Goal: Share content: Share content

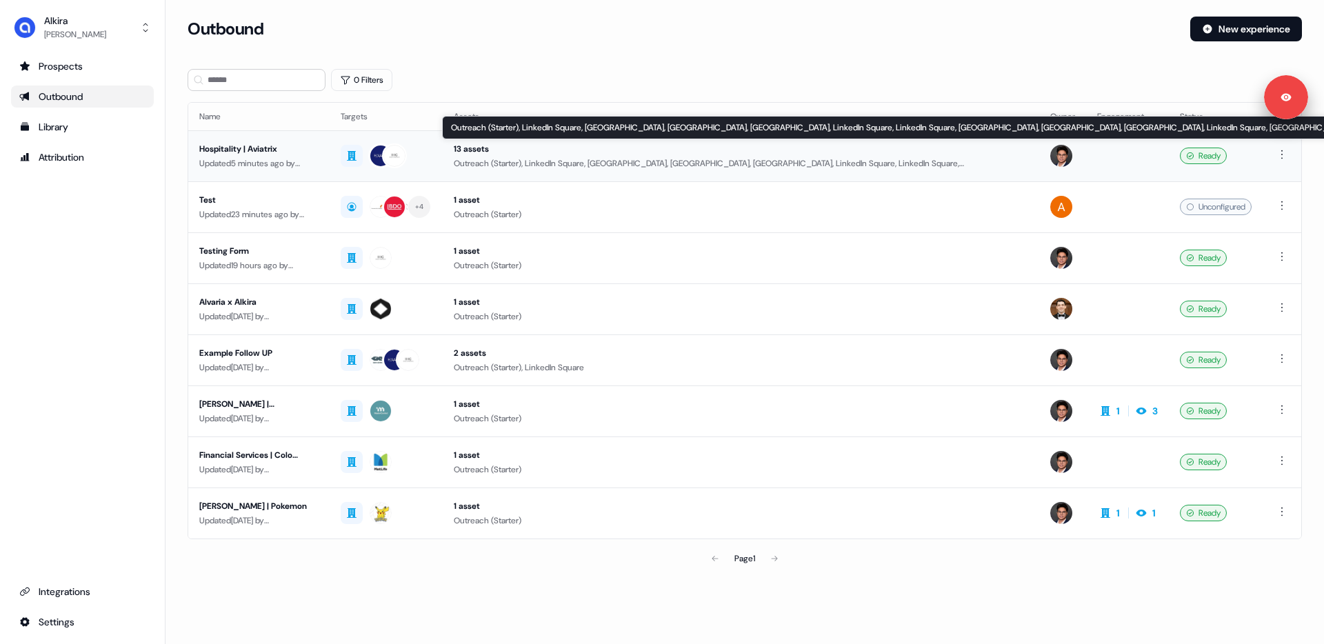
click at [459, 148] on div "13 assets" at bounding box center [741, 149] width 574 height 14
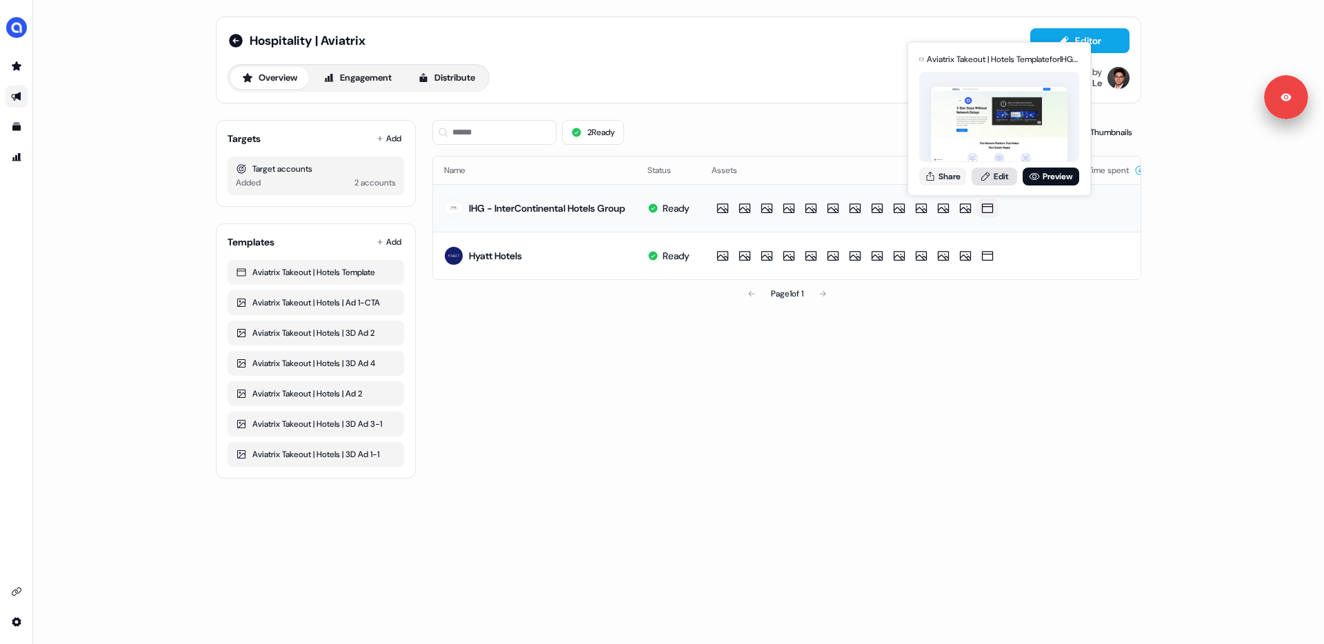
click at [1000, 181] on link "Edit" at bounding box center [994, 177] width 46 height 18
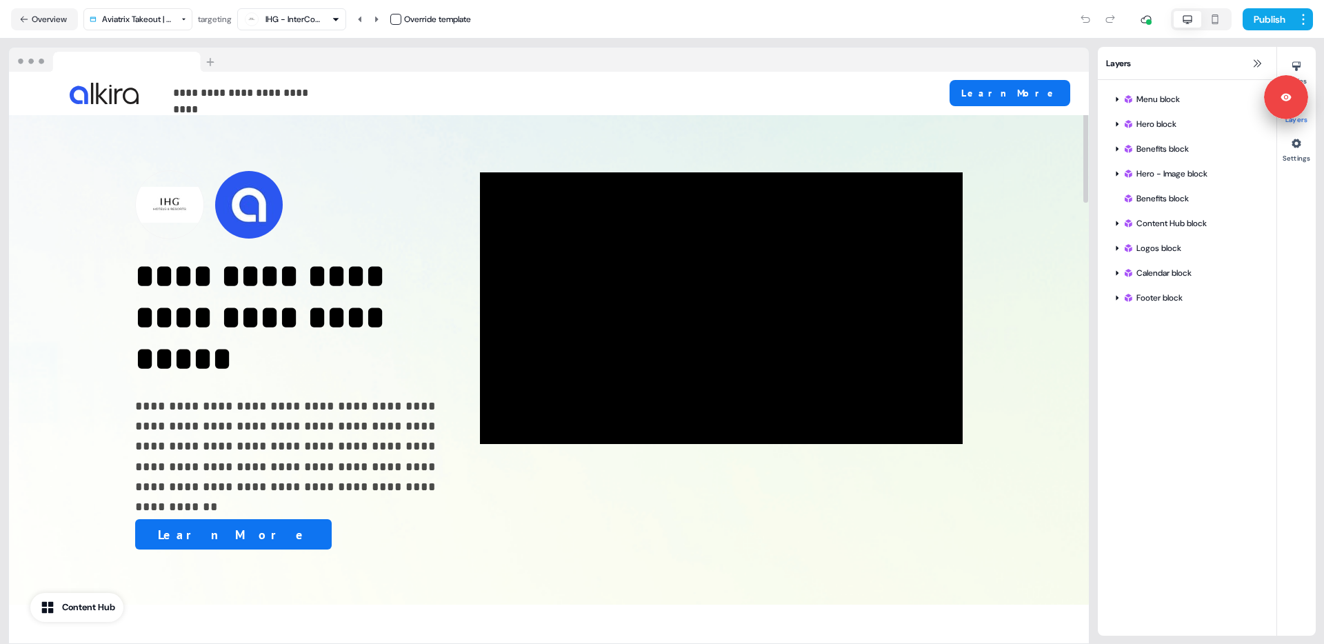
click at [43, 31] on nav "Overview Aviatrix Takeout | Hotels Template targeting IHG - InterContinental Ho…" at bounding box center [662, 19] width 1324 height 39
click at [39, 21] on button "Overview" at bounding box center [44, 19] width 67 height 22
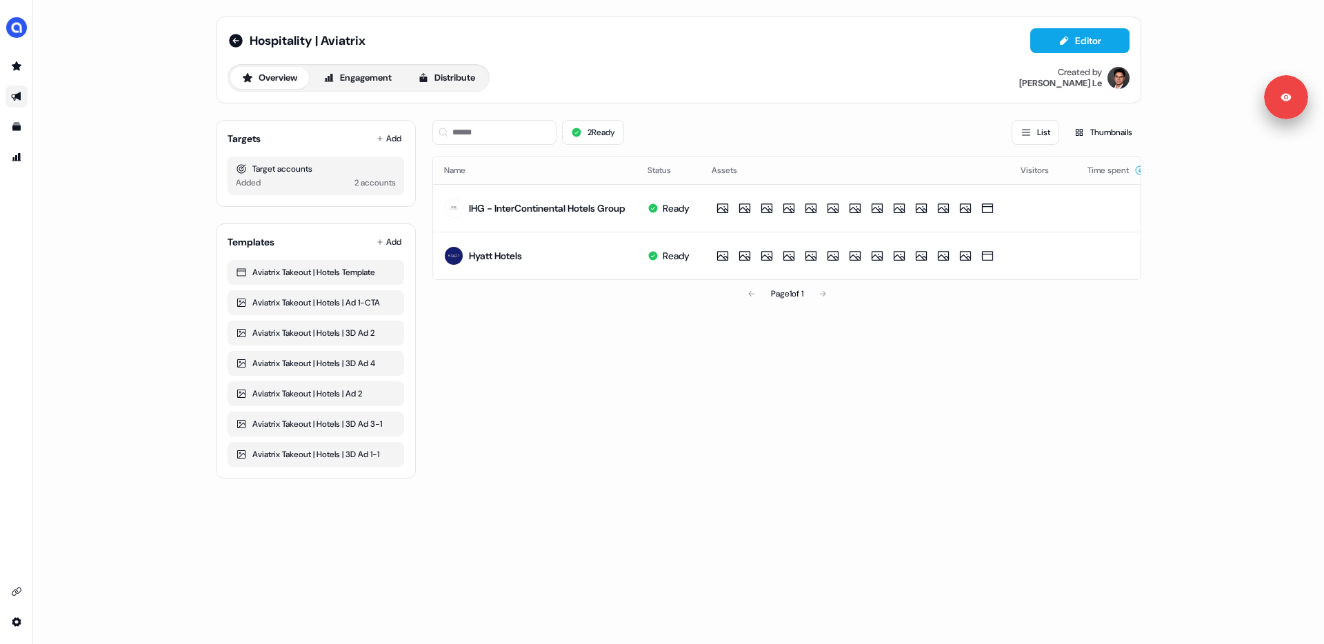
click at [682, 366] on div "2 Ready List Thumbnails Name Status Assets Visitors Time spent IHG - InterConti…" at bounding box center [786, 294] width 709 height 370
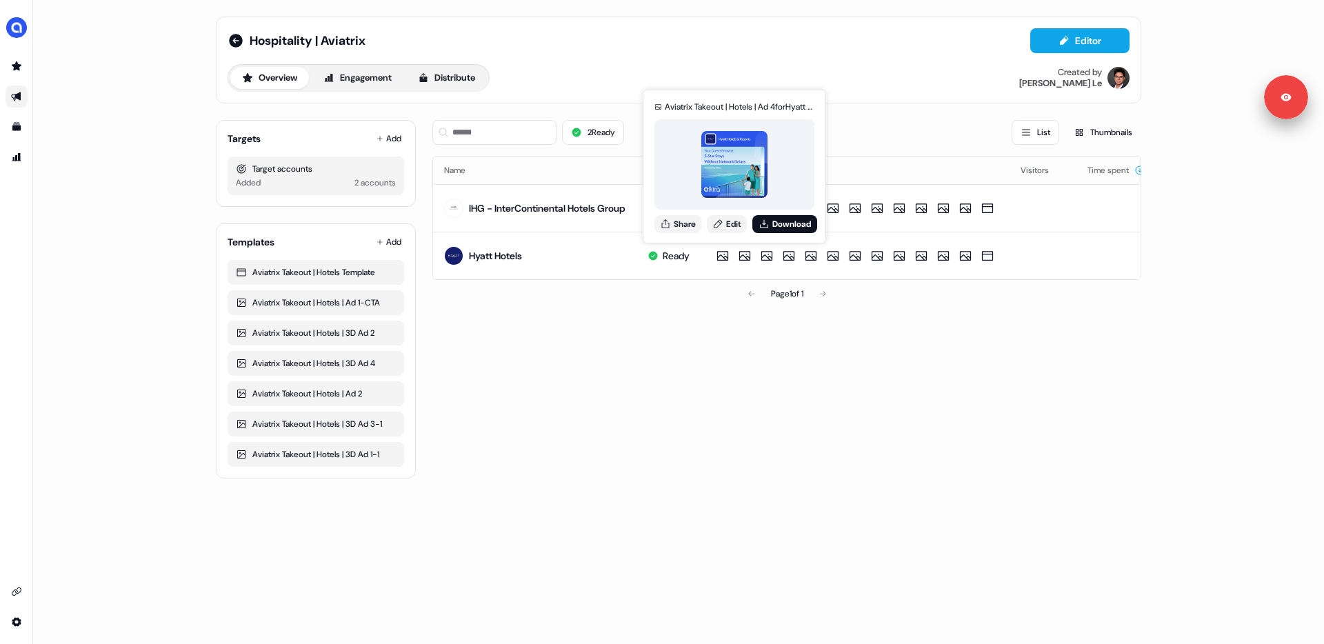
click at [626, 375] on div "2 Ready List Thumbnails Name Status Assets Visitors Time spent IHG - InterConti…" at bounding box center [786, 294] width 709 height 370
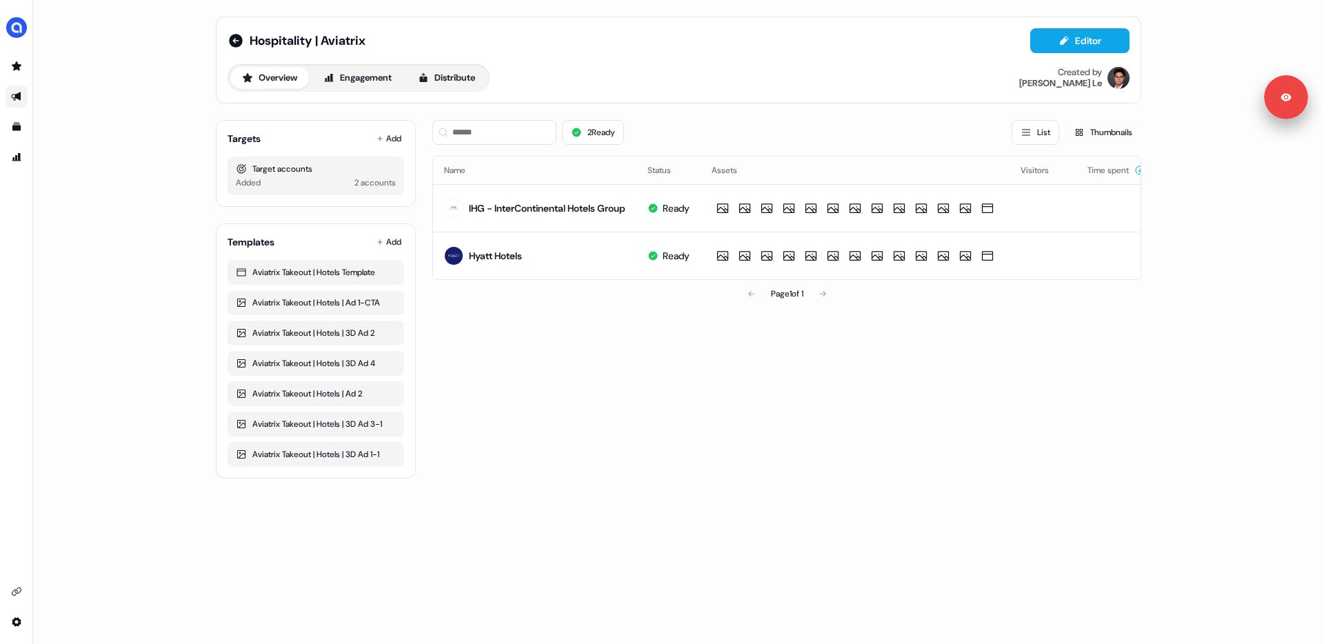
click at [664, 370] on div "2 Ready List Thumbnails Name Status Assets Visitors Time spent IHG - InterConti…" at bounding box center [786, 294] width 709 height 370
click at [666, 342] on div "2 Ready List Thumbnails Name Status Assets Visitors Time spent IHG - InterConti…" at bounding box center [786, 294] width 709 height 370
click at [174, 99] on div "Hospitality | Aviatrix Editor Overview Engagement Distribute Created by [PERSON…" at bounding box center [678, 322] width 1291 height 644
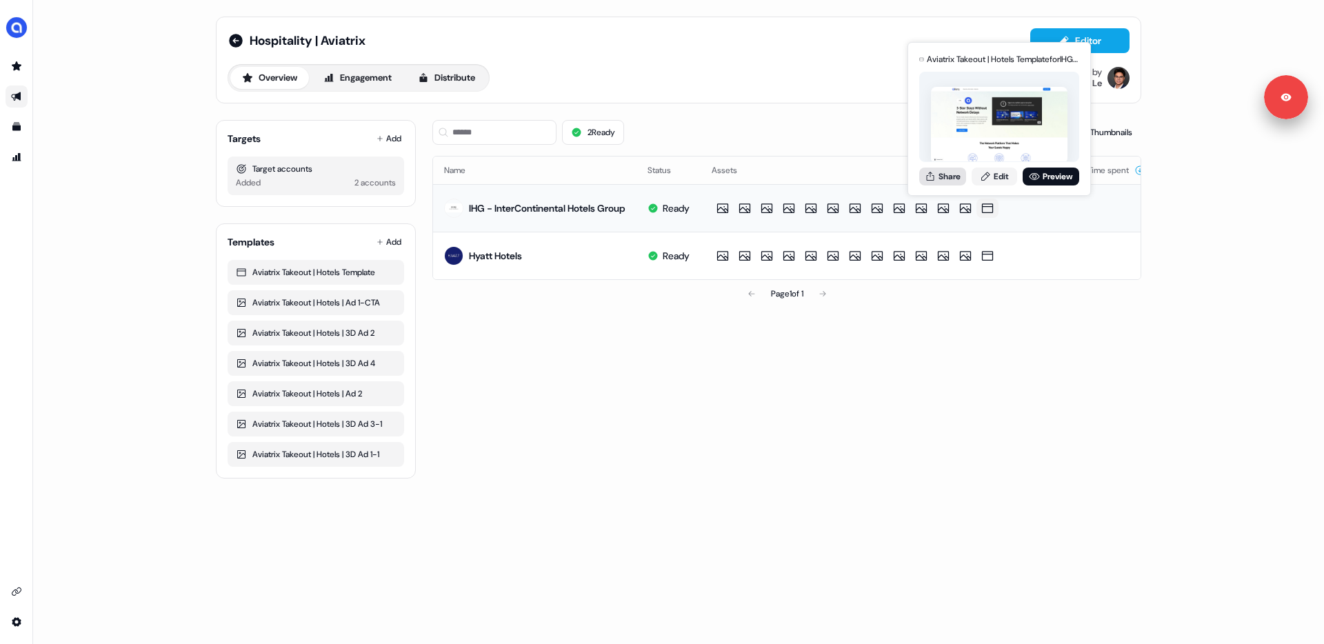
click at [952, 176] on button "Share" at bounding box center [942, 177] width 47 height 18
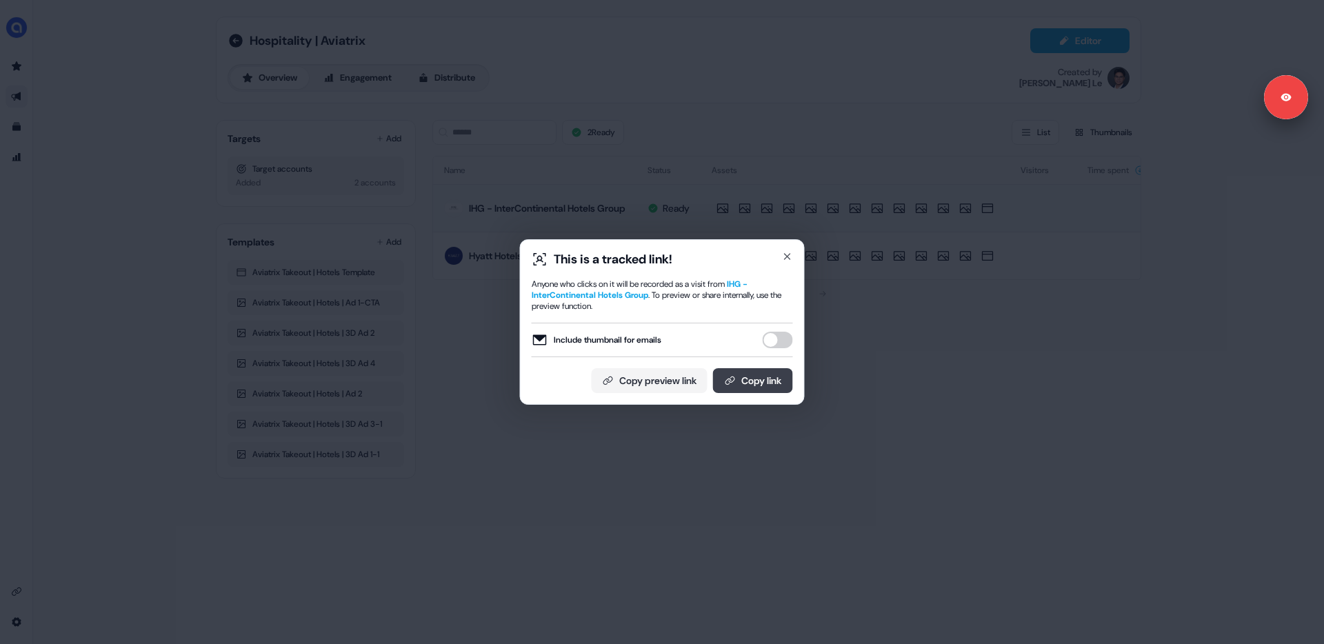
click at [741, 390] on button "Copy link" at bounding box center [753, 380] width 80 height 25
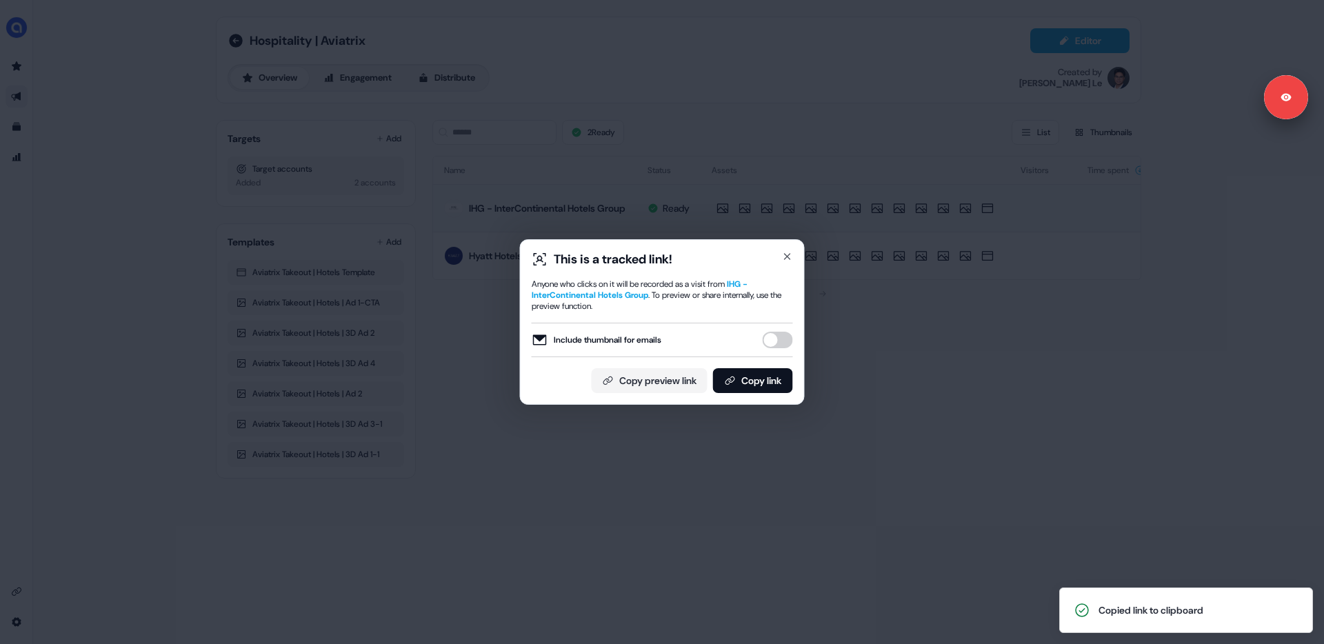
click at [784, 265] on div "This is a tracked link!" at bounding box center [662, 259] width 261 height 17
click at [786, 260] on icon "button" at bounding box center [787, 256] width 11 height 11
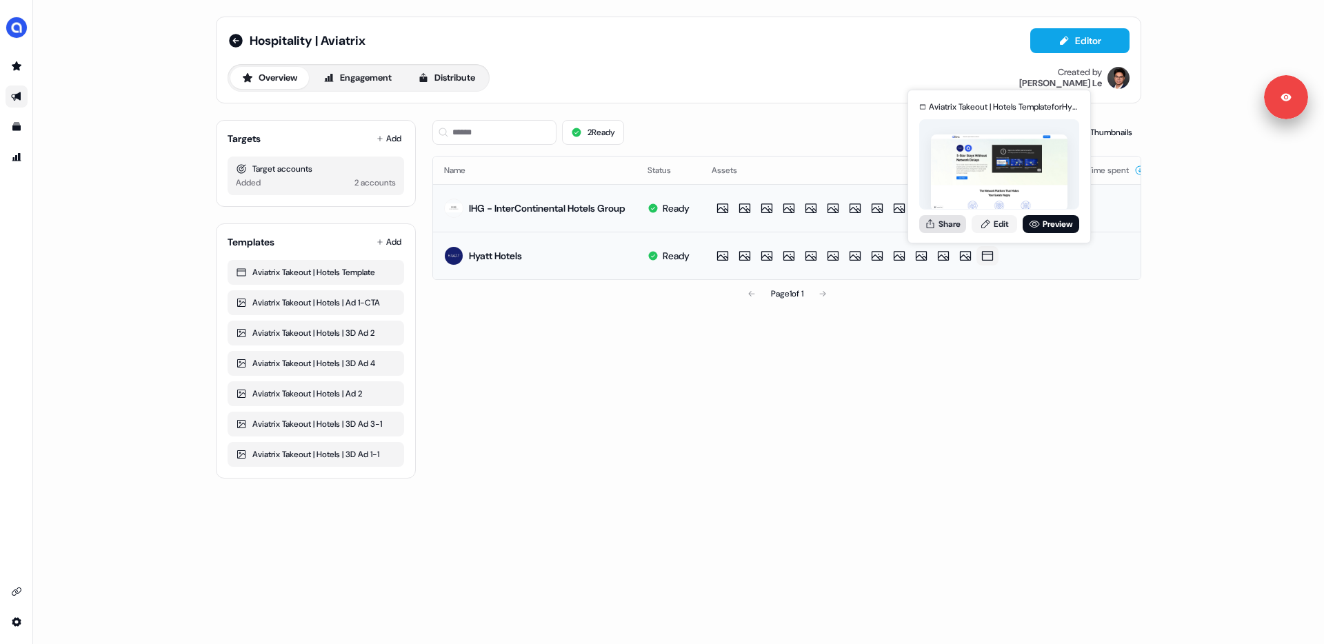
click at [938, 219] on button "Share" at bounding box center [942, 224] width 47 height 18
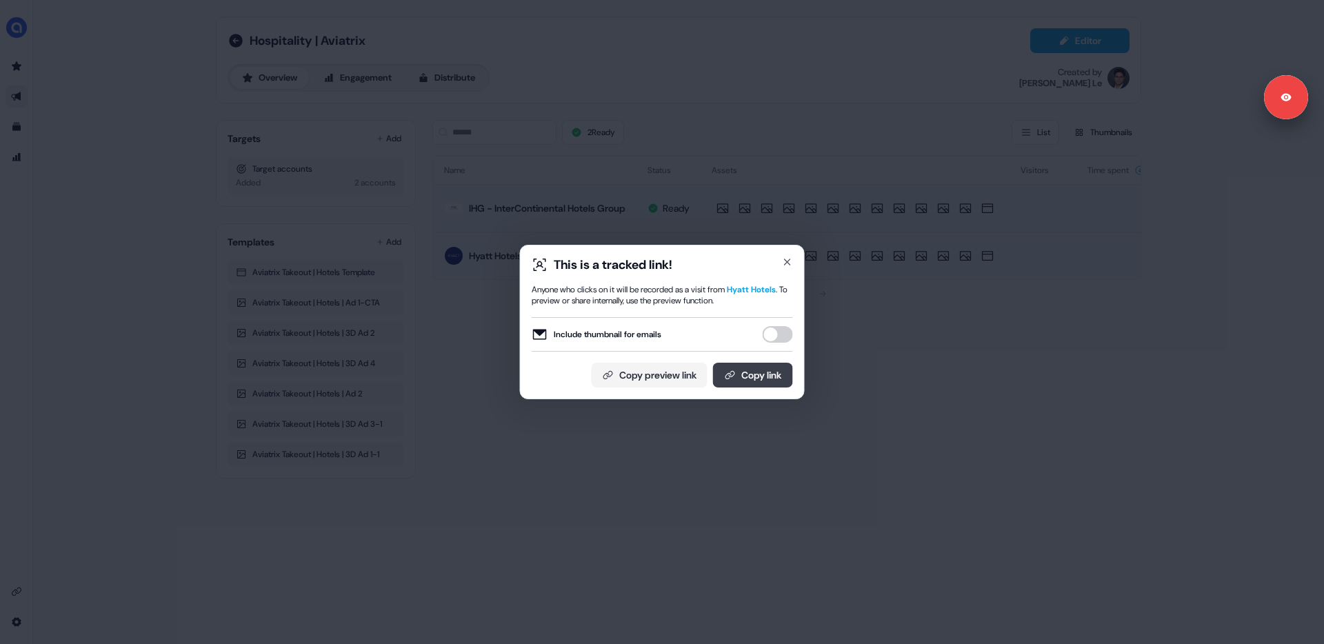
click at [730, 381] on button "Copy link" at bounding box center [753, 375] width 80 height 25
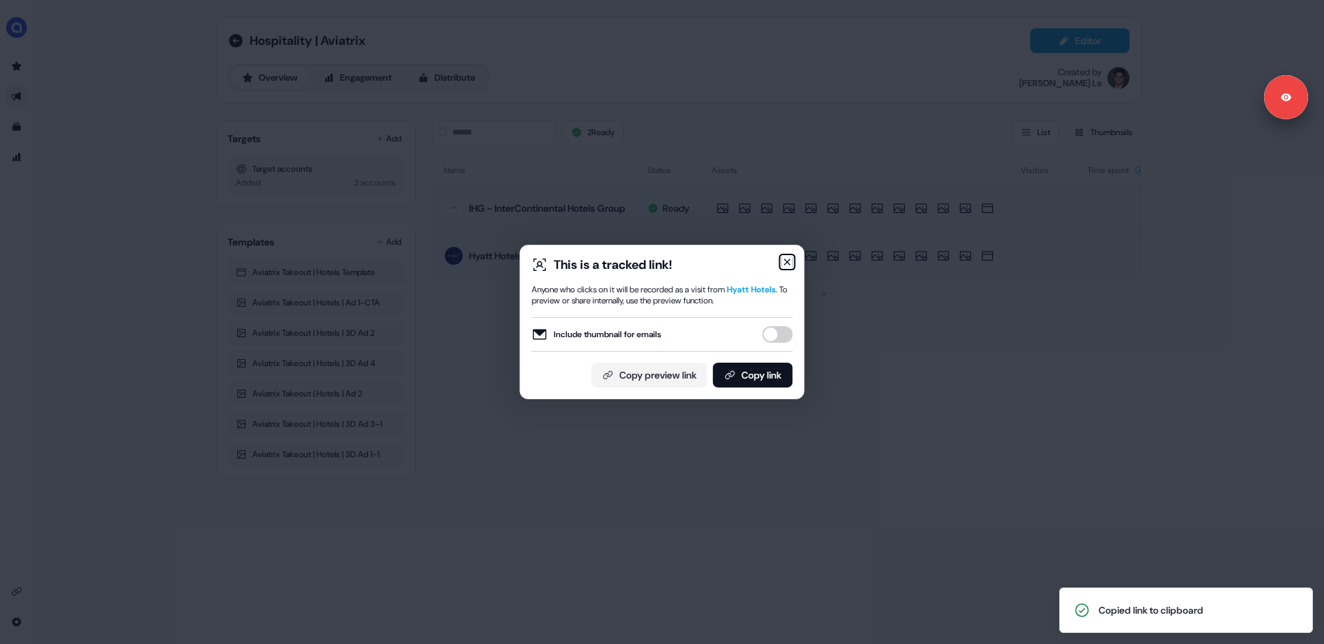
click at [787, 259] on icon "button" at bounding box center [787, 261] width 11 height 11
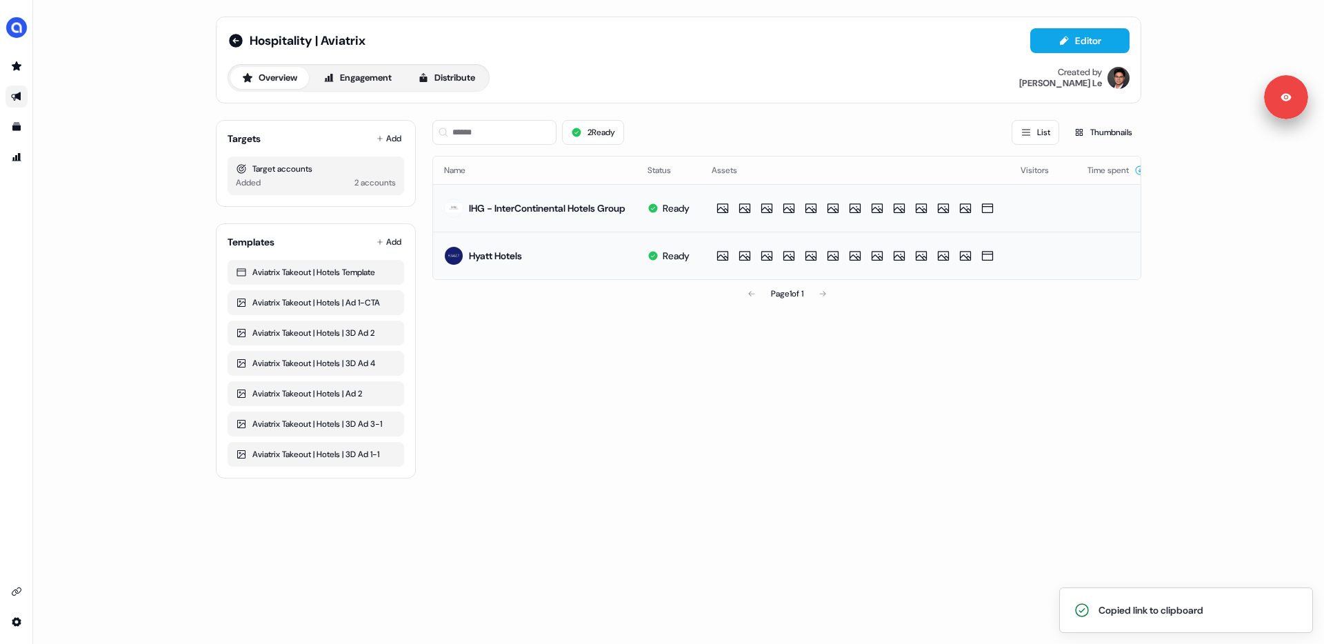
click at [783, 403] on div "2 Ready List Thumbnails Name Status Assets Visitors Time spent IHG - InterConti…" at bounding box center [786, 294] width 709 height 370
drag, startPoint x: 591, startPoint y: 414, endPoint x: 461, endPoint y: 182, distance: 265.8
click at [591, 414] on div "2 Ready List Thumbnails Name Status Assets Visitors Time spent IHG - InterConti…" at bounding box center [786, 294] width 709 height 370
